Goal: Task Accomplishment & Management: Use online tool/utility

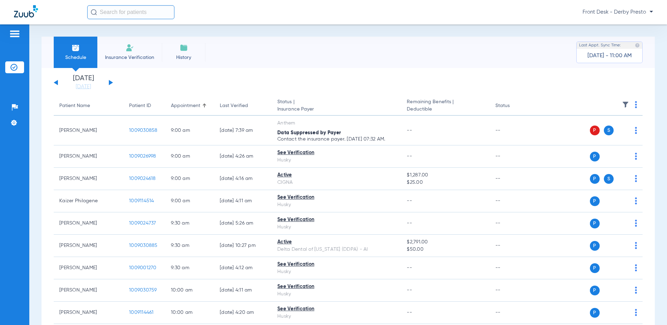
click at [651, 12] on span "Front Desk - Derby Presto" at bounding box center [618, 12] width 70 height 7
click at [370, 10] on div at bounding box center [333, 162] width 667 height 325
click at [137, 10] on input "text" at bounding box center [130, 12] width 87 height 14
drag, startPoint x: 128, startPoint y: 13, endPoint x: 71, endPoint y: 16, distance: 57.3
click at [71, 16] on div "[PERSON_NAME] No search results Front Desk - Derby Presto" at bounding box center [333, 12] width 667 height 24
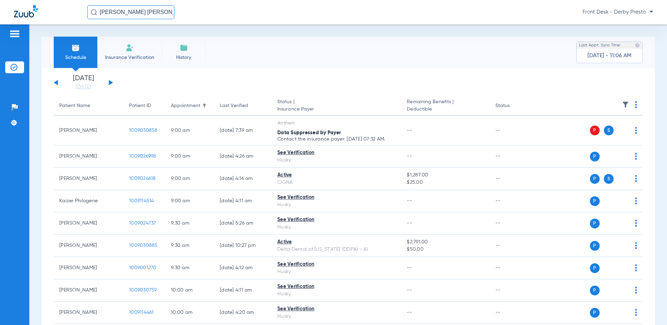
type input "[PERSON_NAME] [PERSON_NAME]"
drag, startPoint x: 168, startPoint y: 10, endPoint x: 87, endPoint y: 7, distance: 81.0
click at [87, 7] on div "[PERSON_NAME] [PERSON_NAME] Front Desk - Derby Presto" at bounding box center [333, 12] width 667 height 24
type input "[PERSON_NAME]"
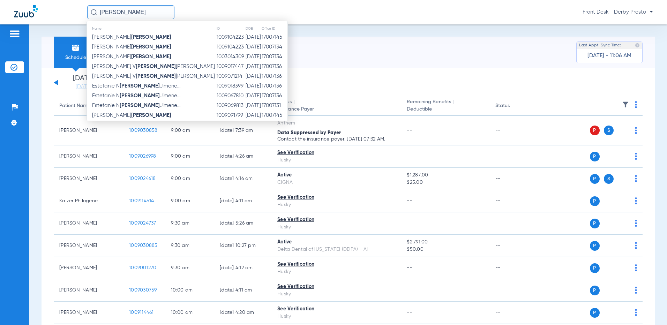
drag, startPoint x: 122, startPoint y: 15, endPoint x: 64, endPoint y: 9, distance: 57.8
click at [65, 11] on div "[PERSON_NAME] Name ID DOB Office ID [PERSON_NAME] 1009104223 [DATE] 17007145 [P…" at bounding box center [333, 12] width 667 height 24
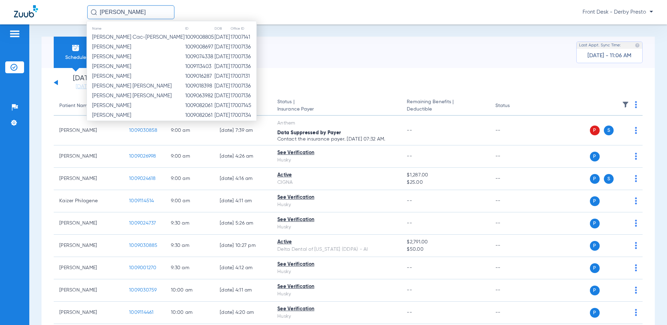
type input "[PERSON_NAME]"
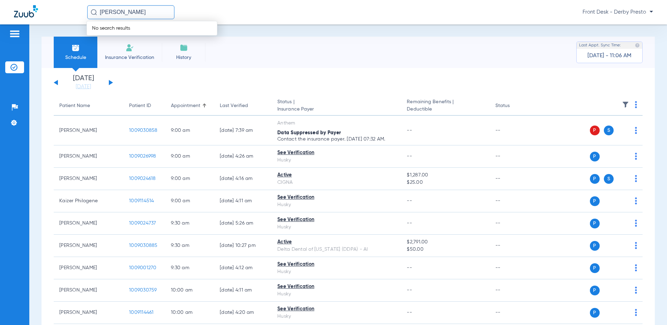
click at [349, 65] on div "Schedule Insurance Verification History Last Appt. Sync Time: [DATE] - 11:06 AM" at bounding box center [348, 52] width 613 height 31
click at [109, 82] on div "[DATE] [DATE] [DATE] [DATE] [DATE] [DATE] [DATE] [DATE] [DATE] [DATE] [DATE] [D…" at bounding box center [83, 82] width 59 height 15
click at [109, 82] on button at bounding box center [111, 82] width 4 height 5
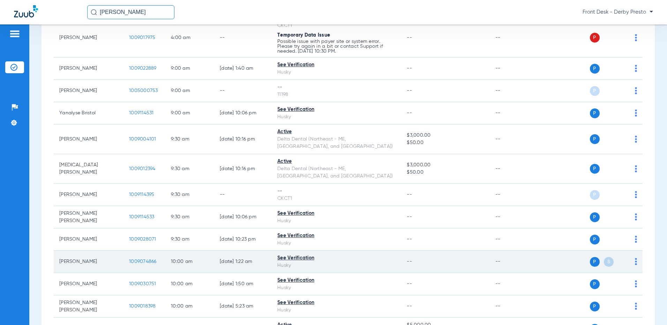
scroll to position [209, 0]
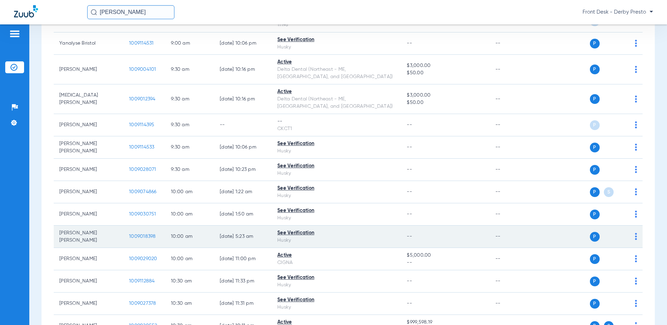
click at [141, 234] on span "1009018398" at bounding box center [142, 236] width 27 height 5
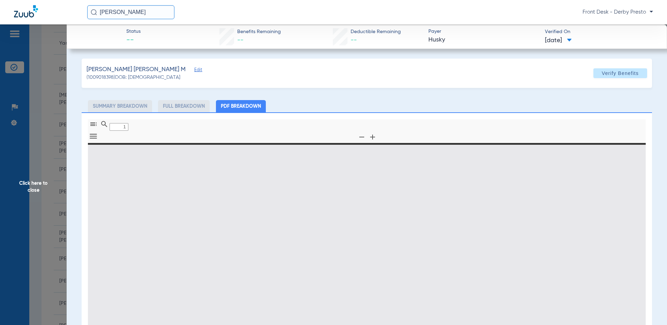
type input "0"
select select "page-width"
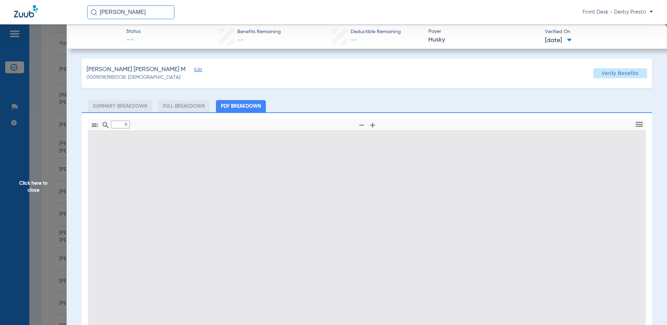
type input "1"
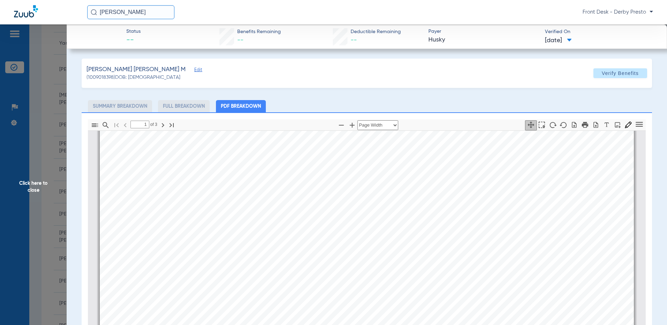
scroll to position [7, 7]
drag, startPoint x: 228, startPoint y: 199, endPoint x: 190, endPoint y: 196, distance: 37.8
drag, startPoint x: 186, startPoint y: 196, endPoint x: 221, endPoint y: 197, distance: 34.9
click at [191, 195] on span "2522700XXR" at bounding box center [210, 194] width 38 height 7
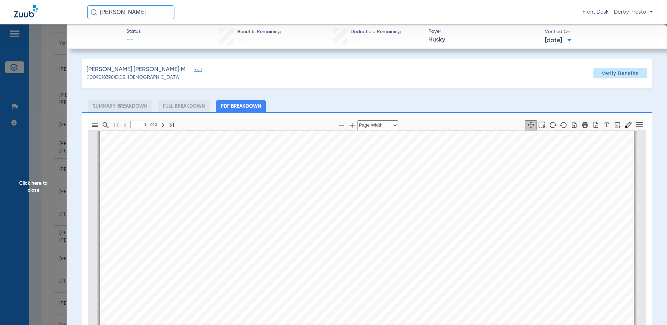
scroll to position [7, 6]
click at [53, 87] on span "Click here to close" at bounding box center [33, 186] width 67 height 325
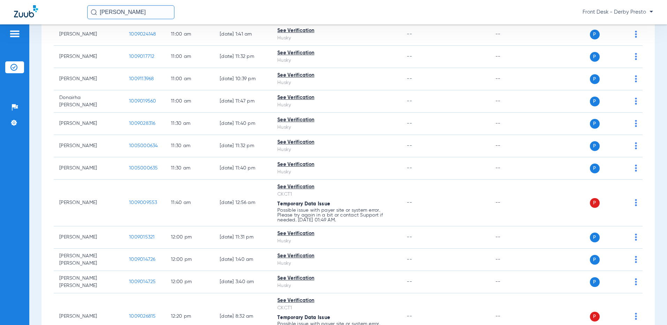
scroll to position [593, 0]
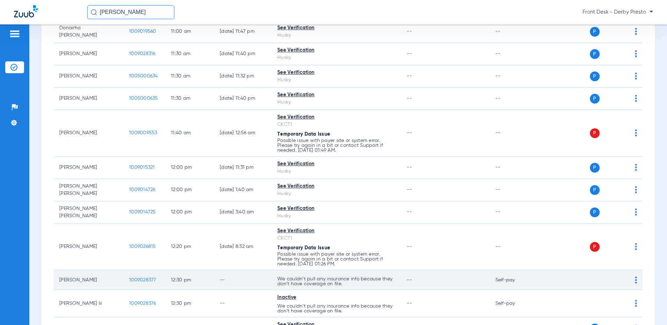
click at [139, 278] on span "1009028377" at bounding box center [142, 280] width 27 height 5
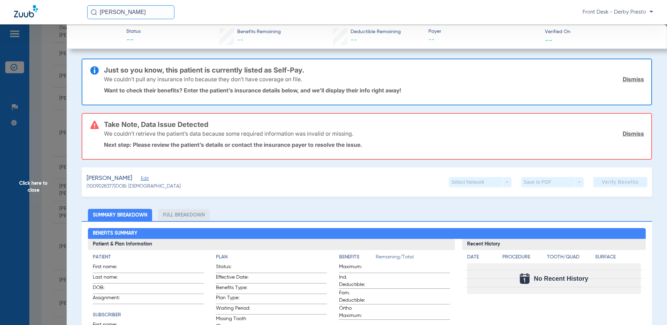
click at [40, 150] on span "Click here to close" at bounding box center [33, 186] width 67 height 325
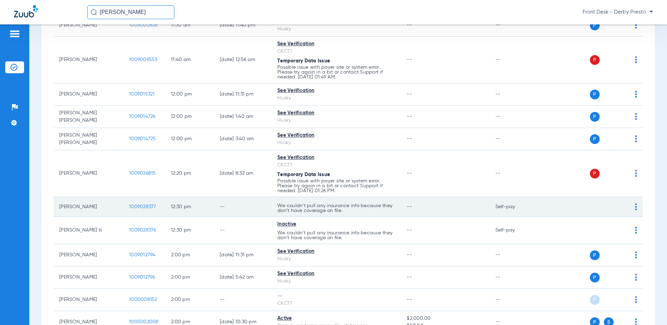
scroll to position [698, 0]
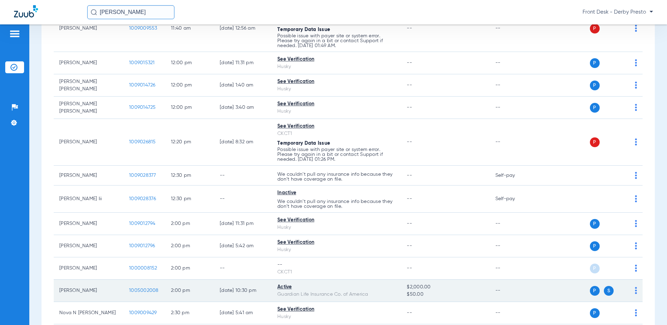
click at [136, 288] on span "1005002008" at bounding box center [144, 290] width 30 height 5
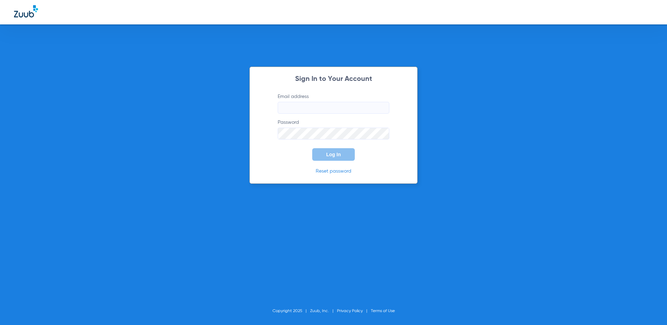
type input "[EMAIL_ADDRESS][DOMAIN_NAME]"
click at [334, 155] on span "Log In" at bounding box center [333, 155] width 15 height 6
